Goal: Task Accomplishment & Management: Manage account settings

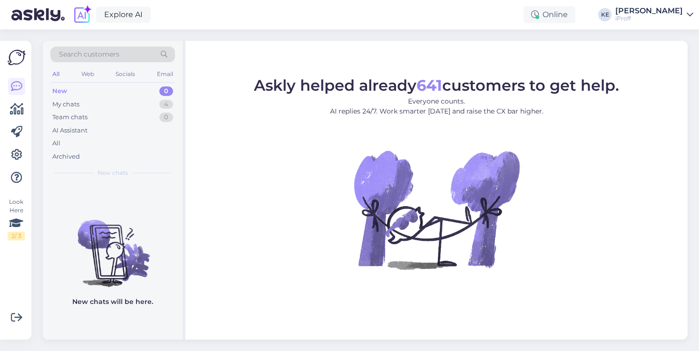
click at [650, 20] on div "iProff" at bounding box center [648, 19] width 67 height 8
click at [651, 7] on div "[PERSON_NAME]" at bounding box center [648, 11] width 67 height 8
click at [15, 151] on icon at bounding box center [16, 154] width 11 height 11
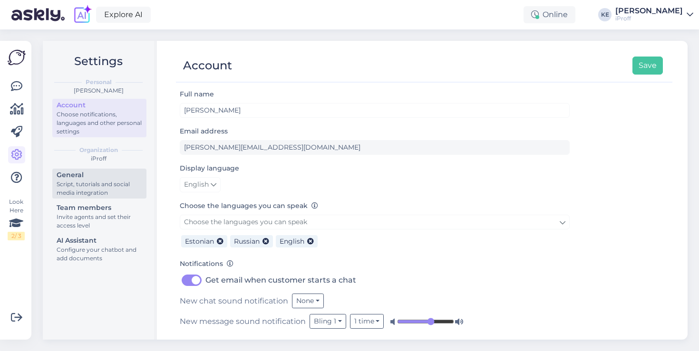
click at [110, 191] on div "Script, tutorials and social media integration" at bounding box center [100, 188] width 86 height 17
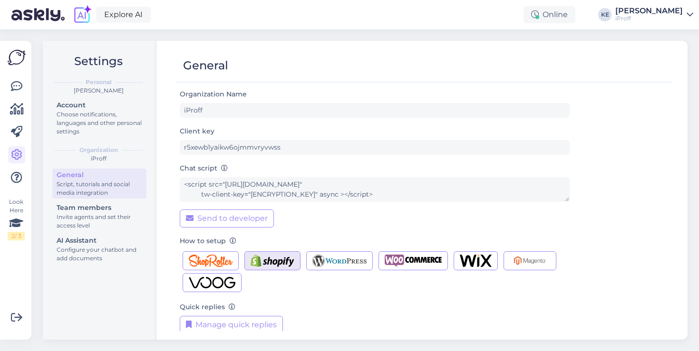
scroll to position [10, 0]
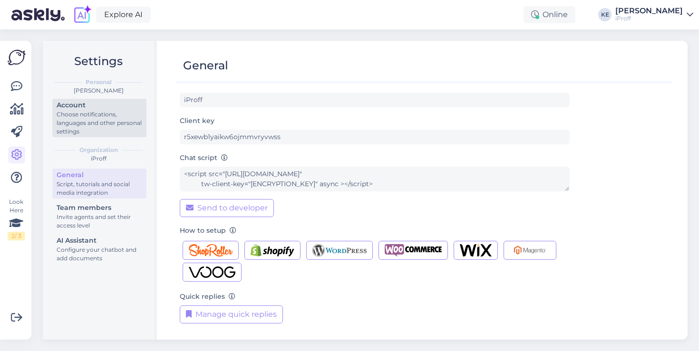
click at [88, 112] on div "Choose notifications, languages and other personal settings" at bounding box center [100, 123] width 86 height 26
